Goal: Register for event/course

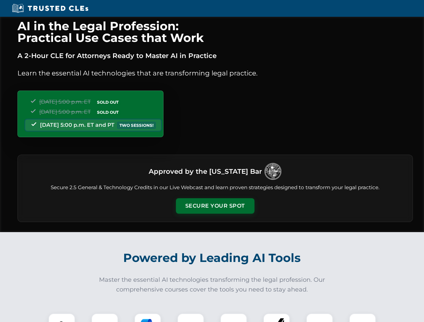
click at [215, 206] on button "Secure Your Spot" at bounding box center [215, 206] width 79 height 15
click at [62, 318] on img at bounding box center [61, 326] width 19 height 19
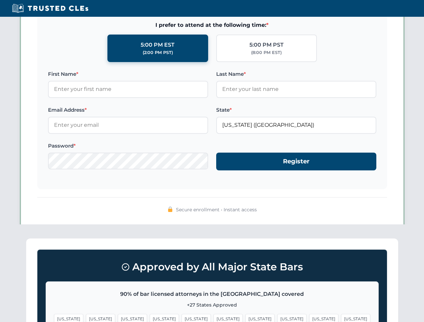
click at [246, 318] on span "[US_STATE]" at bounding box center [260, 319] width 29 height 10
click at [309, 318] on span "[US_STATE]" at bounding box center [323, 319] width 29 height 10
